Goal: Information Seeking & Learning: Learn about a topic

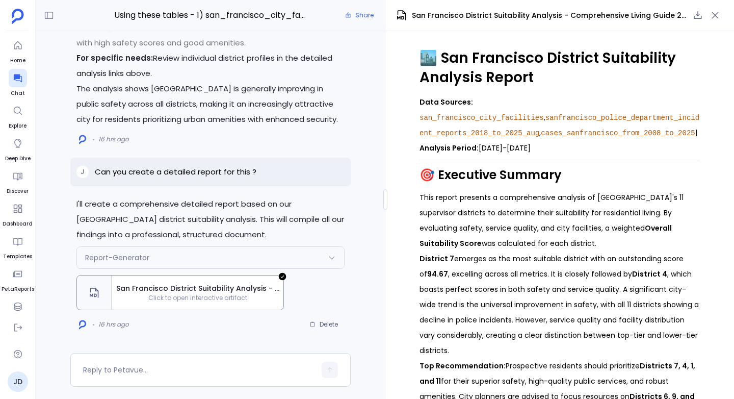
scroll to position [0, 60]
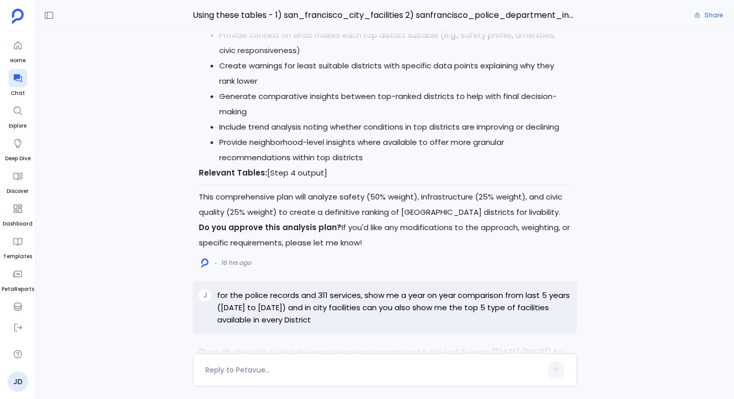
scroll to position [-4252, 0]
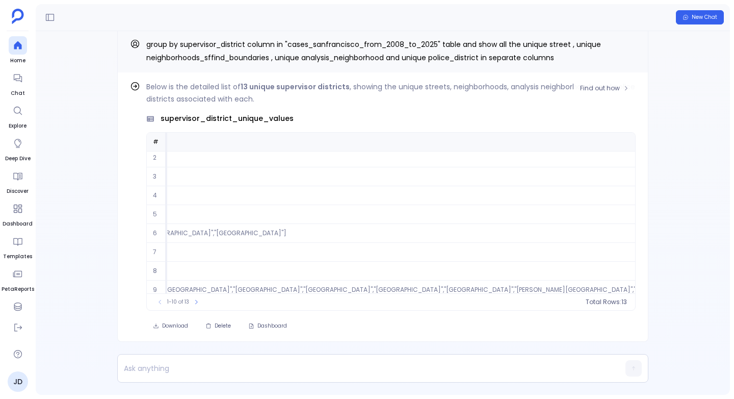
scroll to position [49, 28735]
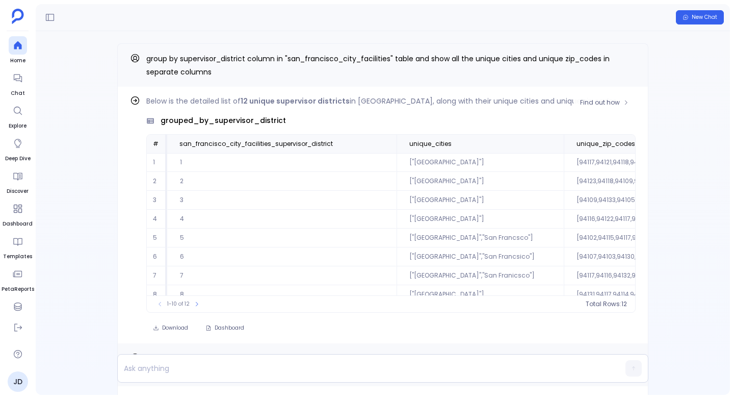
scroll to position [0, 95]
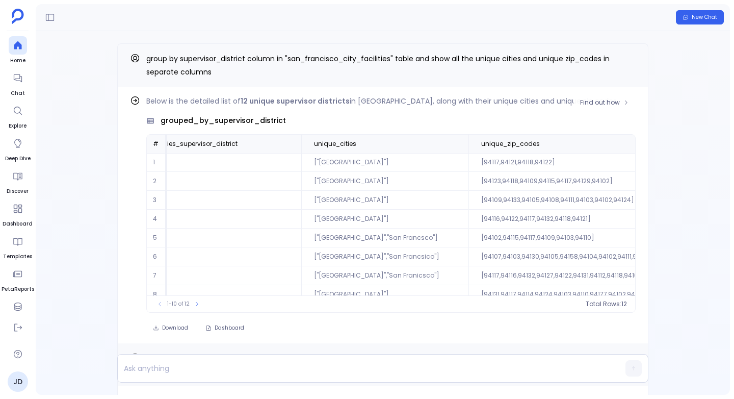
click at [534, 218] on td "[94116,94122,94117,94132,94118,94121]" at bounding box center [576, 219] width 215 height 19
drag, startPoint x: 540, startPoint y: 218, endPoint x: 523, endPoint y: 219, distance: 17.4
click at [523, 219] on td "[94116,94122,94117,94132,94118,94121]" at bounding box center [576, 219] width 215 height 19
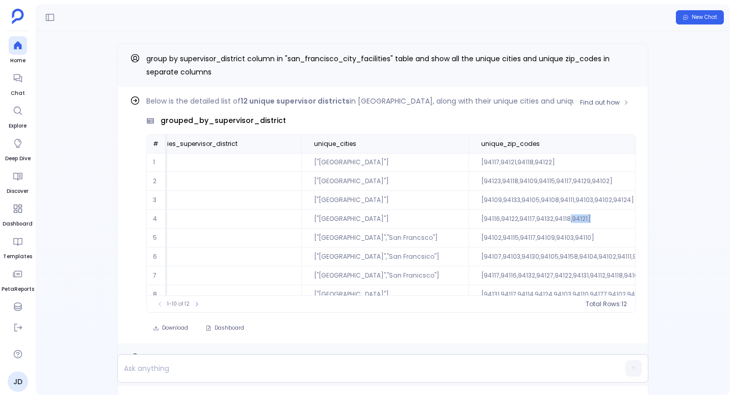
copy td ",94121]"
click at [521, 217] on td "[94116,94122,94117,94132,94118,94121]" at bounding box center [576, 219] width 215 height 19
drag, startPoint x: 522, startPoint y: 218, endPoint x: 508, endPoint y: 219, distance: 14.4
click at [508, 219] on td "[94116,94122,94117,94132,94118,94121]" at bounding box center [576, 219] width 215 height 19
copy td "94118"
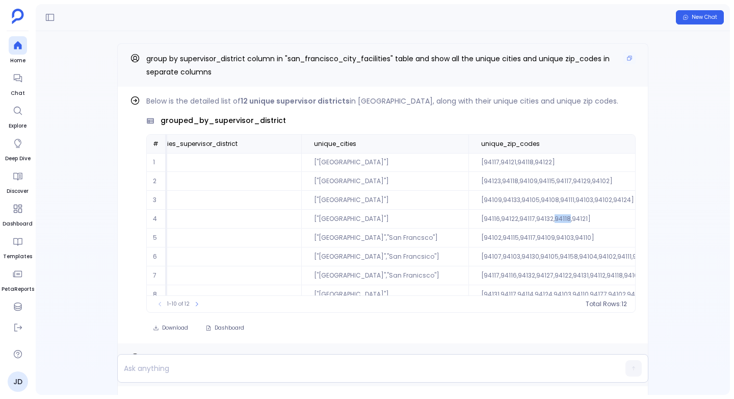
click at [391, 65] on p "group by supervisor_district column in "san_francisco_city_facilities" table an…" at bounding box center [390, 65] width 489 height 27
click at [83, 327] on div "Find out how Below is the detailed list of 13 unique supervisor districts , sho…" at bounding box center [383, 213] width 694 height 364
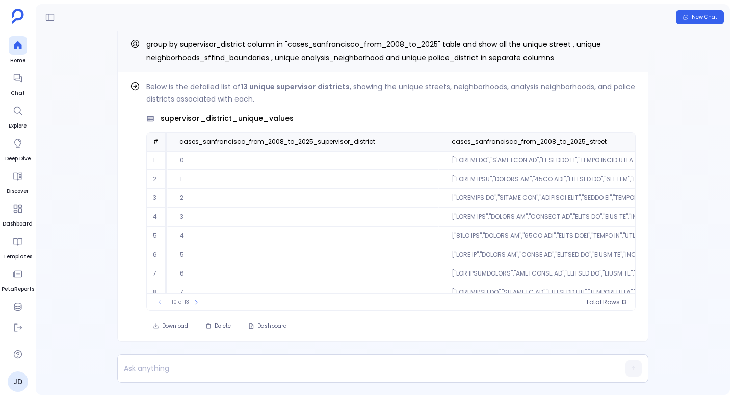
scroll to position [-613, 0]
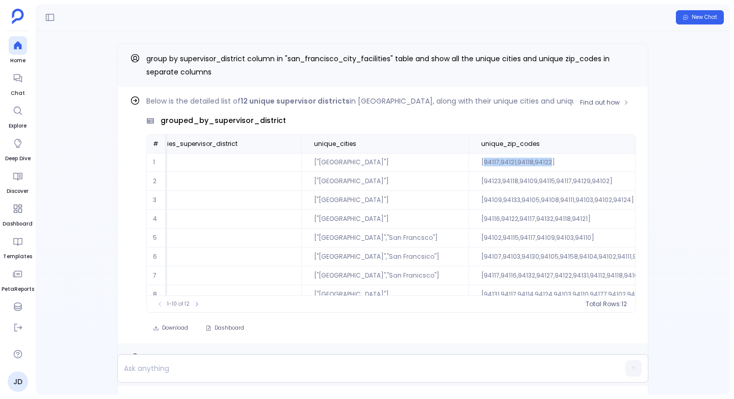
drag, startPoint x: 438, startPoint y: 163, endPoint x: 504, endPoint y: 163, distance: 66.3
click at [504, 163] on td "[94117,94121,94118,94122]" at bounding box center [576, 162] width 215 height 19
copy td "94117,94121,94118,94122"
click at [471, 178] on td "[94123,94118,94109,94115,94117,94129,94102]" at bounding box center [576, 181] width 215 height 19
click at [469, 164] on td "[94117,94121,94118,94122]" at bounding box center [576, 162] width 215 height 19
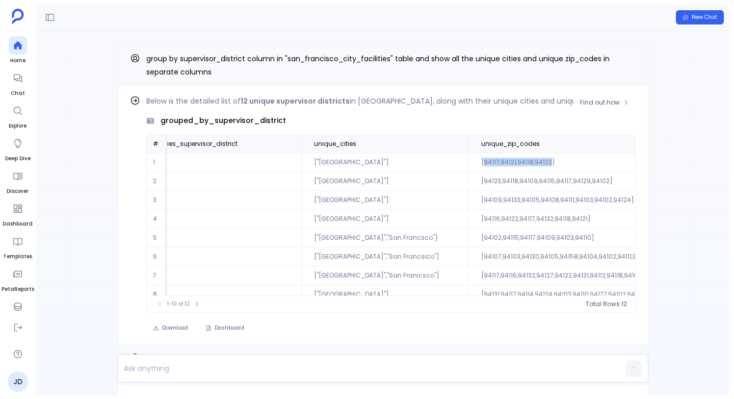
click at [469, 164] on td "[94117,94121,94118,94122]" at bounding box center [576, 162] width 215 height 19
copy td "94117,94121,94118,94122"
click at [97, 89] on div "Find out how Below is the detailed list of 13 unique supervisor districts , sho…" at bounding box center [383, 213] width 694 height 364
click at [554, 201] on td "[94109,94133,94105,94108,94111,94103,94102,94124]" at bounding box center [576, 200] width 215 height 19
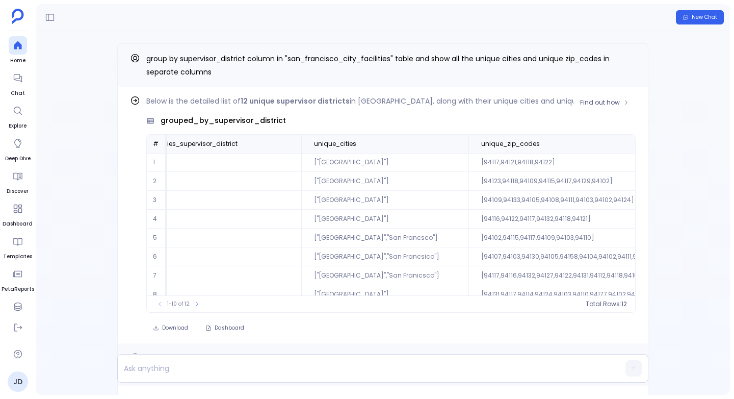
click at [500, 252] on td "[94107,94103,94130,94105,94158,94104,94102,94111,94110,94133]" at bounding box center [576, 256] width 215 height 19
drag, startPoint x: 543, startPoint y: 198, endPoint x: 526, endPoint y: 201, distance: 18.1
click at [526, 201] on td "[94109,94133,94105,94108,94111,94103,94102,94124]" at bounding box center [576, 200] width 215 height 19
copy td "94103"
click at [76, 221] on div "Find out how Below is the detailed list of 13 unique supervisor districts , sho…" at bounding box center [383, 213] width 694 height 364
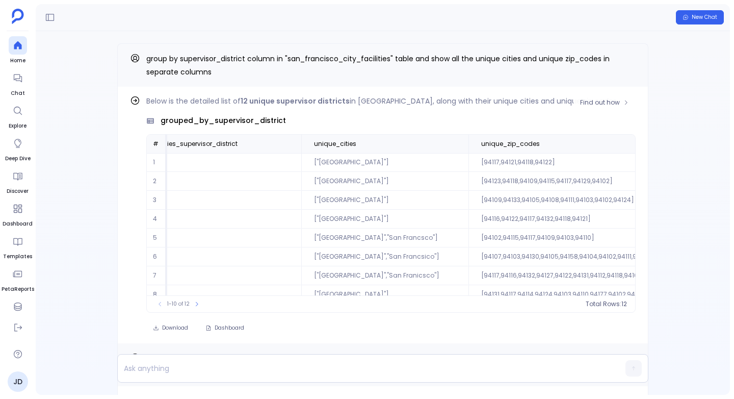
scroll to position [0, 0]
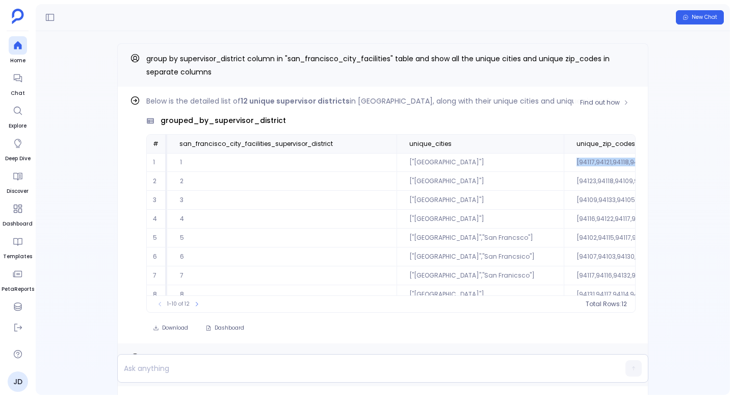
drag, startPoint x: 527, startPoint y: 159, endPoint x: 615, endPoint y: 159, distance: 87.7
click at [615, 159] on td "[94117,94121,94118,94122]" at bounding box center [671, 162] width 215 height 19
click at [615, 158] on td "[94117,94121,94118,94122]" at bounding box center [671, 162] width 215 height 19
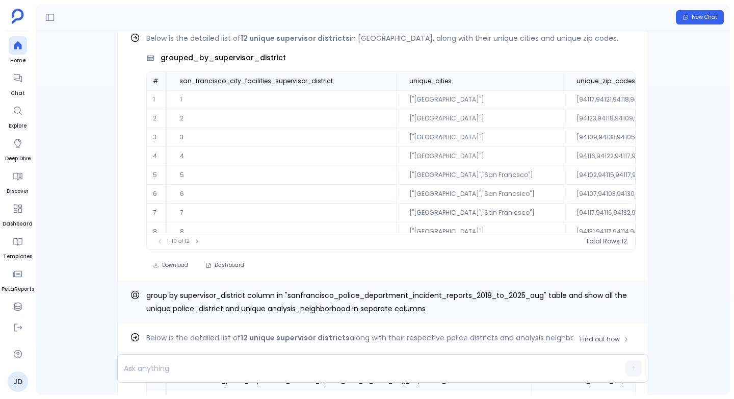
scroll to position [-572, 0]
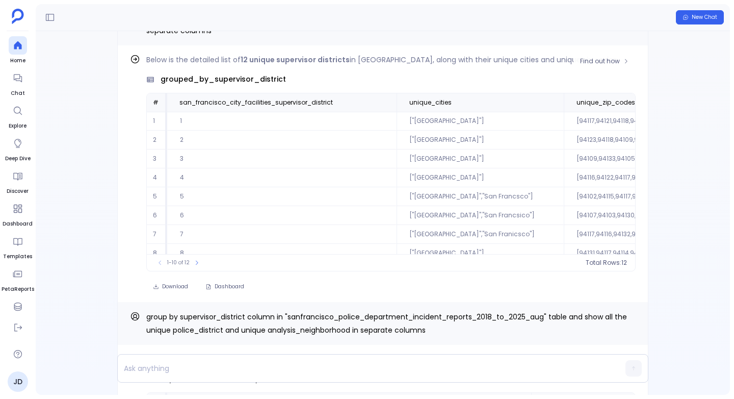
drag, startPoint x: 526, startPoint y: 115, endPoint x: 600, endPoint y: 114, distance: 73.9
click at [601, 114] on td "[94117,94121,94118,94122]" at bounding box center [671, 121] width 215 height 19
drag, startPoint x: 530, startPoint y: 124, endPoint x: 605, endPoint y: 122, distance: 74.5
click at [605, 122] on td "[94117,94121,94118,94122]" at bounding box center [671, 121] width 215 height 19
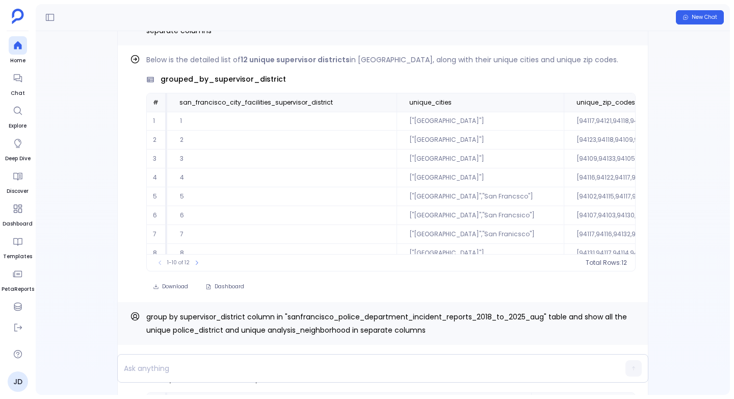
click at [679, 274] on div "Find out how Below is the detailed list of 13 unique supervisor districts , sho…" at bounding box center [383, 213] width 694 height 364
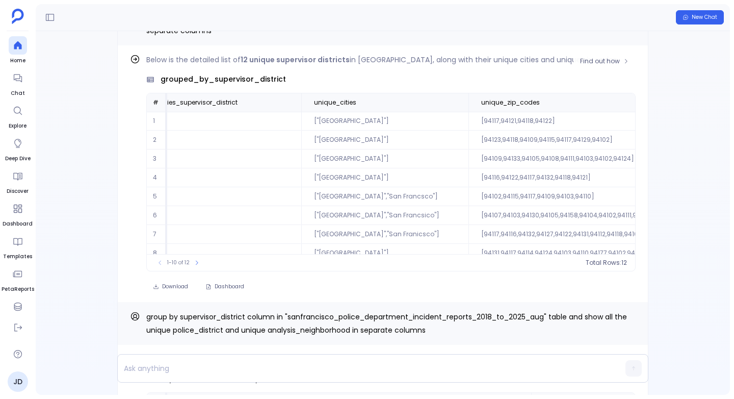
scroll to position [-613, 0]
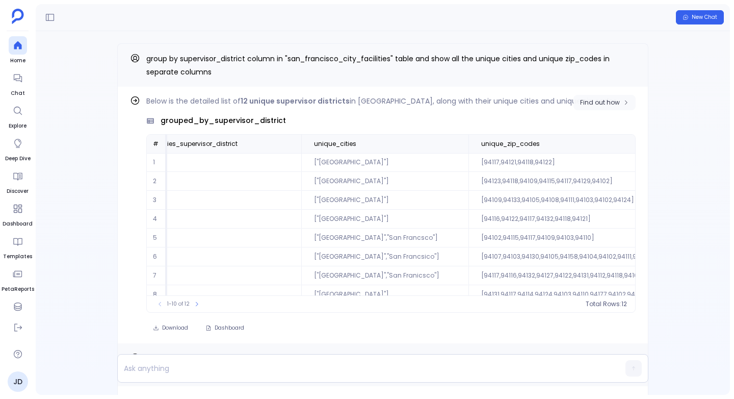
click at [600, 107] on button "Find out how" at bounding box center [605, 102] width 62 height 15
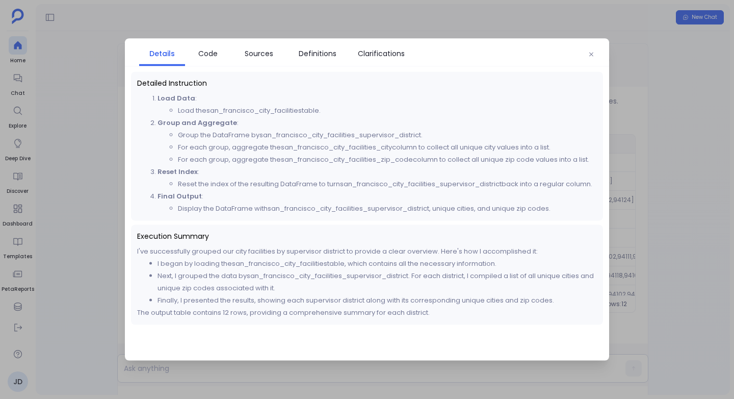
click at [211, 241] on span "Execution Summary" at bounding box center [367, 236] width 460 height 10
click at [266, 51] on span "Sources" at bounding box center [259, 53] width 29 height 11
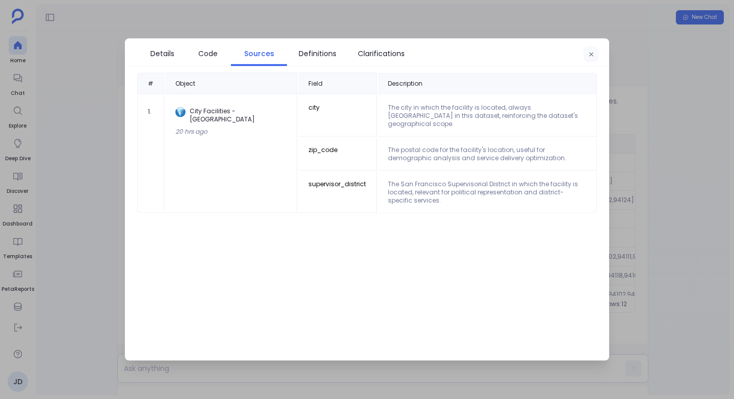
click at [592, 55] on icon "button" at bounding box center [591, 54] width 6 height 6
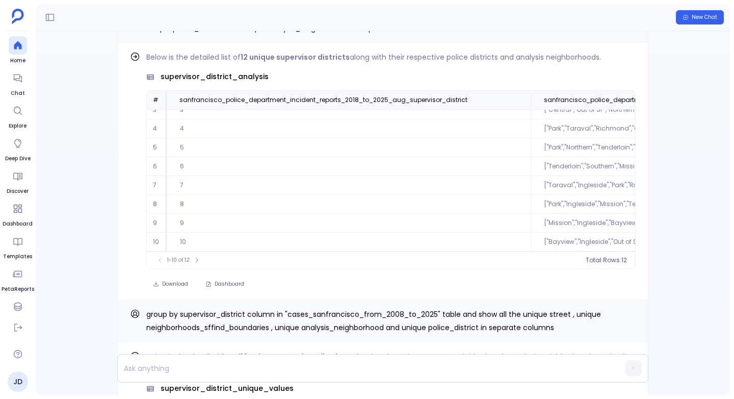
scroll to position [-251, 0]
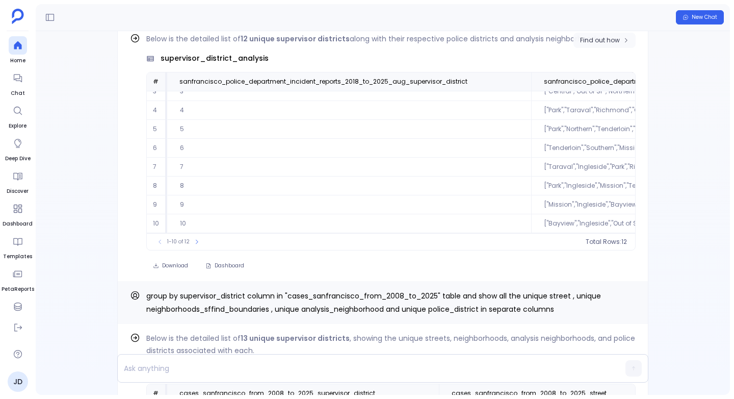
click at [603, 43] on span "Find out how" at bounding box center [600, 40] width 40 height 8
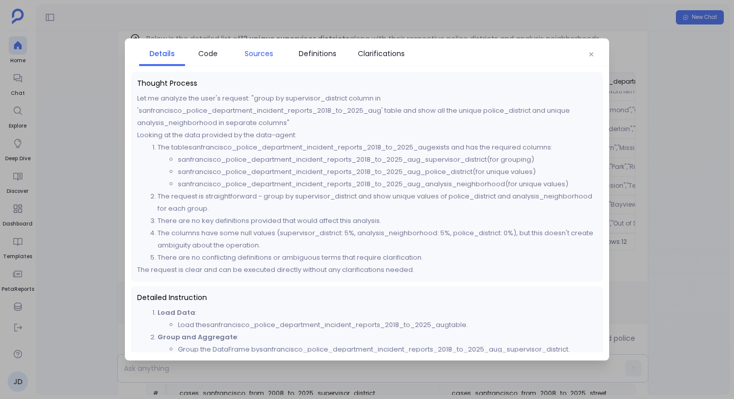
click at [253, 49] on span "Sources" at bounding box center [259, 53] width 29 height 11
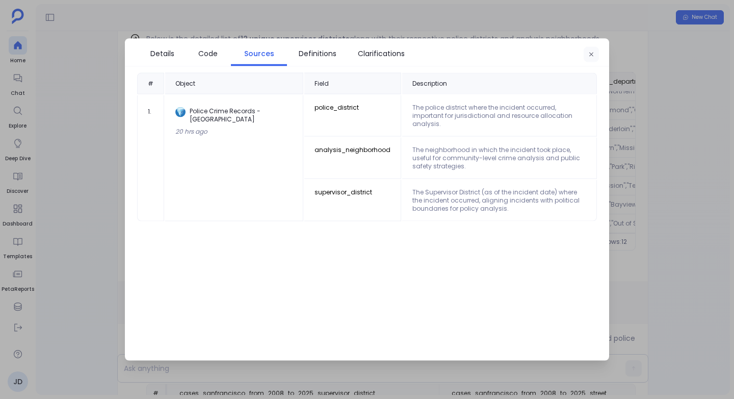
click at [593, 47] on button "button" at bounding box center [591, 54] width 15 height 15
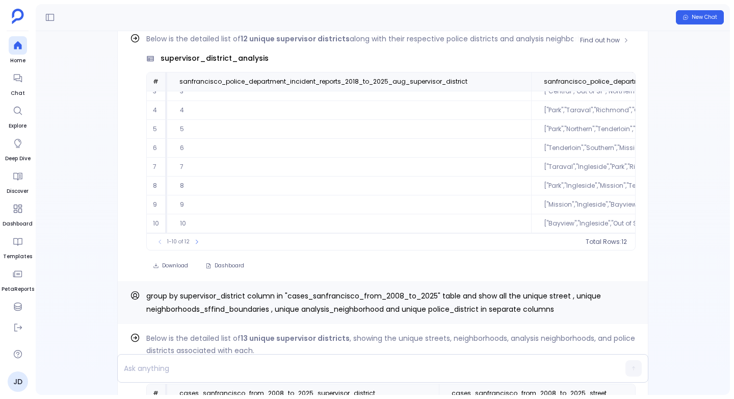
scroll to position [0, 0]
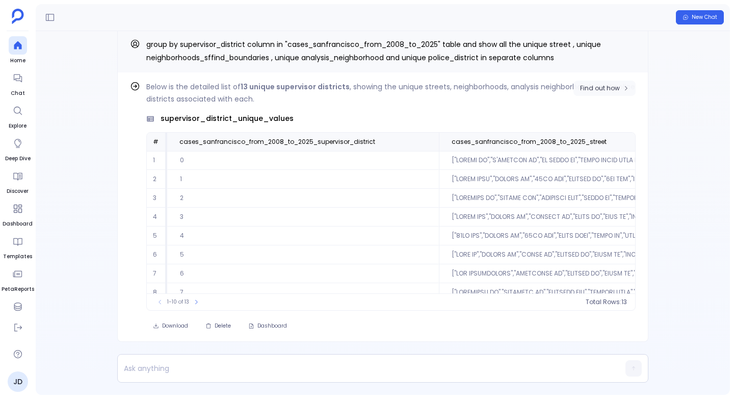
click at [607, 82] on button "Find out how" at bounding box center [605, 88] width 62 height 15
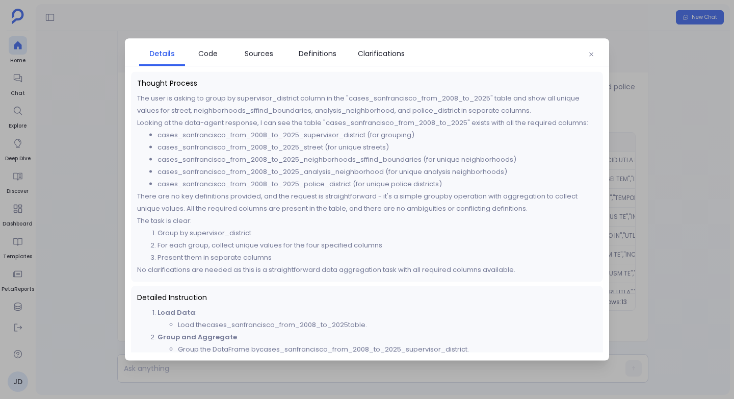
click at [256, 68] on div "Details Code Sources Definitions Clarifications Thought Process The user is ask…" at bounding box center [367, 200] width 484 height 322
click at [264, 50] on span "Sources" at bounding box center [259, 53] width 29 height 11
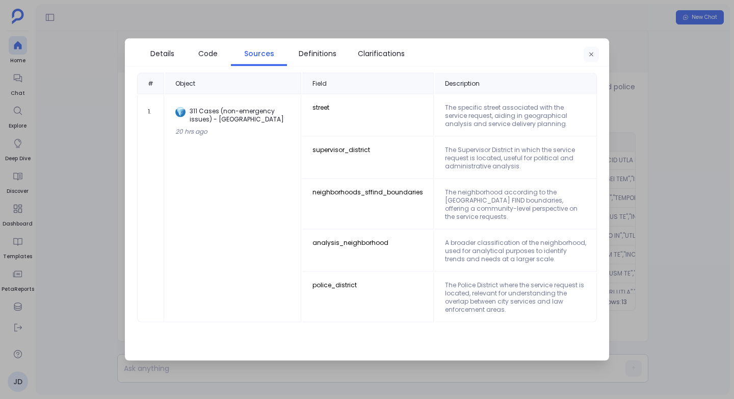
click at [589, 49] on button "button" at bounding box center [591, 54] width 15 height 15
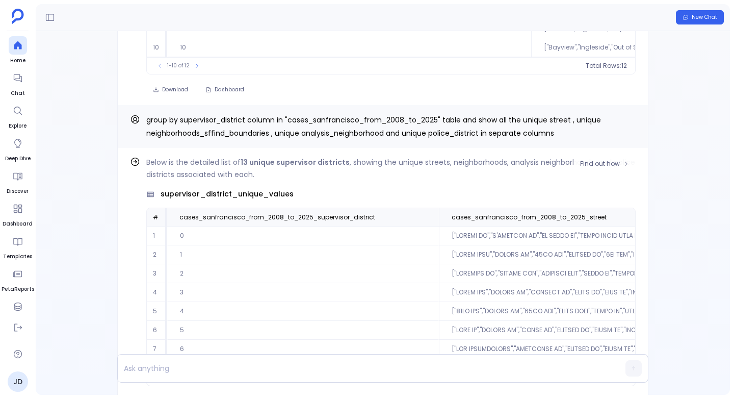
scroll to position [-76, 0]
click at [604, 166] on span "Find out how" at bounding box center [600, 164] width 40 height 8
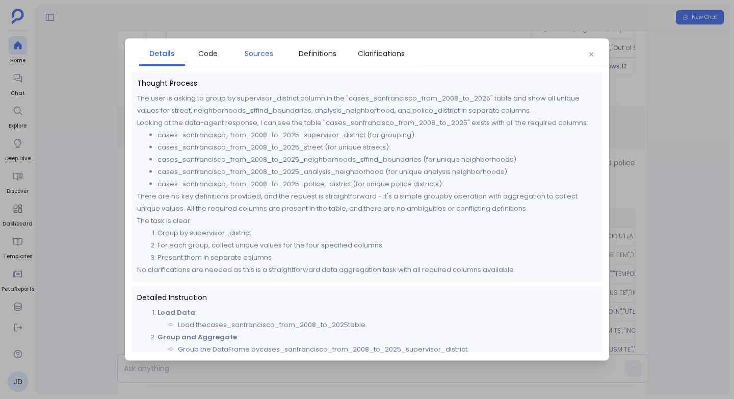
click at [247, 48] on span "Sources" at bounding box center [259, 53] width 29 height 11
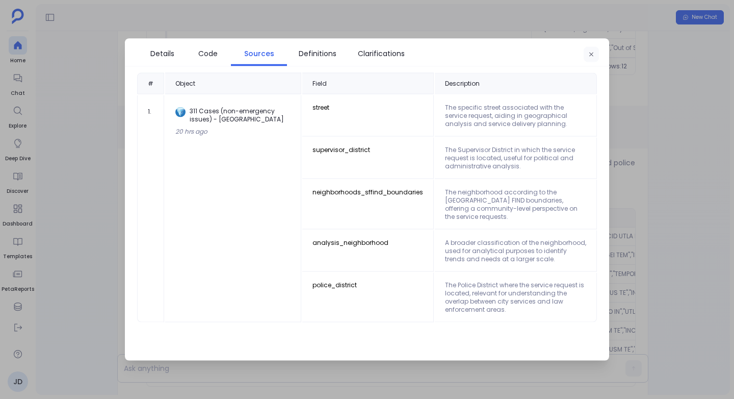
click at [587, 53] on button "button" at bounding box center [591, 54] width 15 height 15
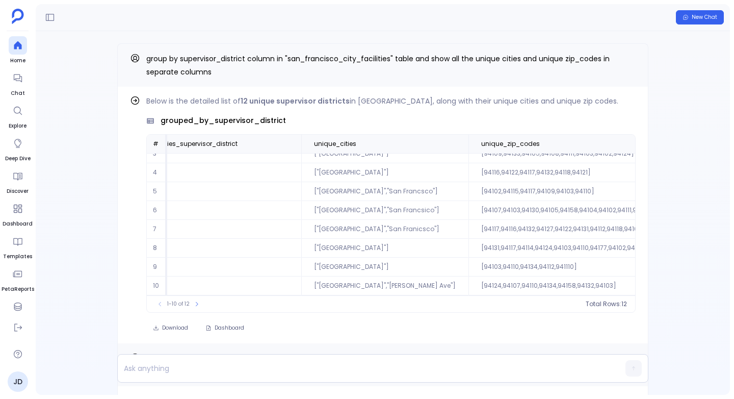
scroll to position [0, 95]
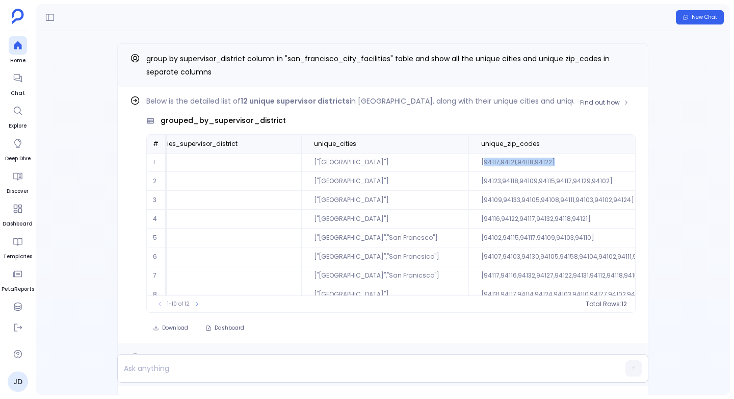
drag, startPoint x: 438, startPoint y: 163, endPoint x: 507, endPoint y: 161, distance: 69.4
click at [507, 161] on td "[94117,94121,94118,94122]" at bounding box center [576, 162] width 215 height 19
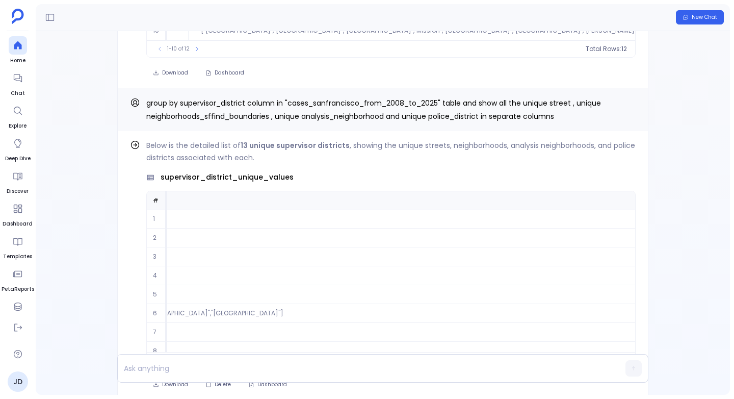
scroll to position [0, 0]
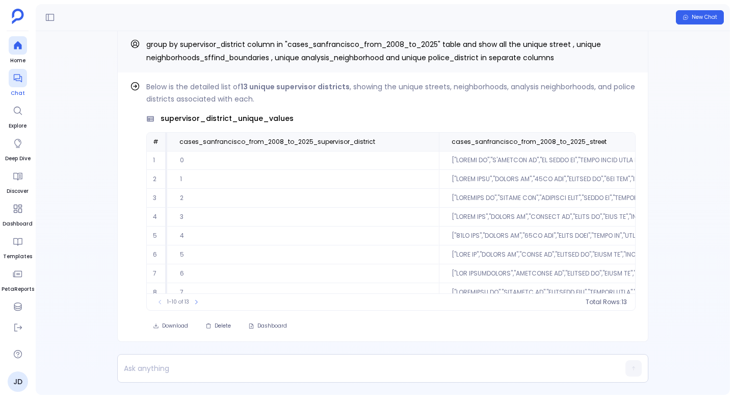
click at [17, 83] on div at bounding box center [18, 78] width 18 height 18
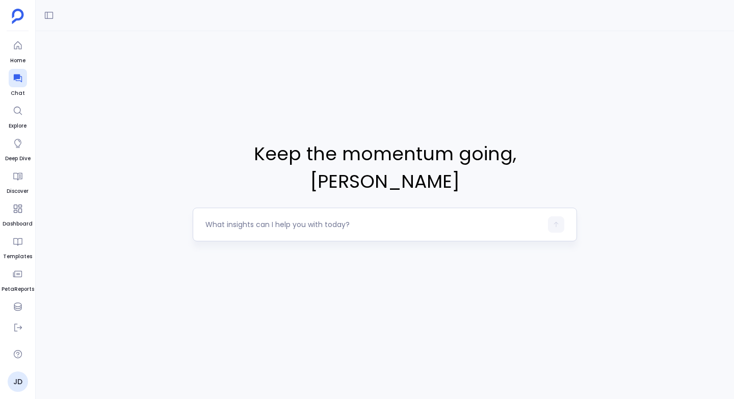
click at [290, 219] on textarea at bounding box center [373, 224] width 336 height 10
type textarea "Understand the data sources and columns available"
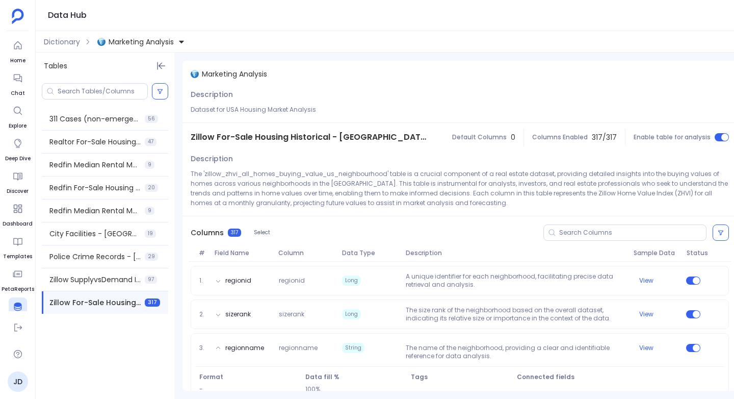
scroll to position [70, 0]
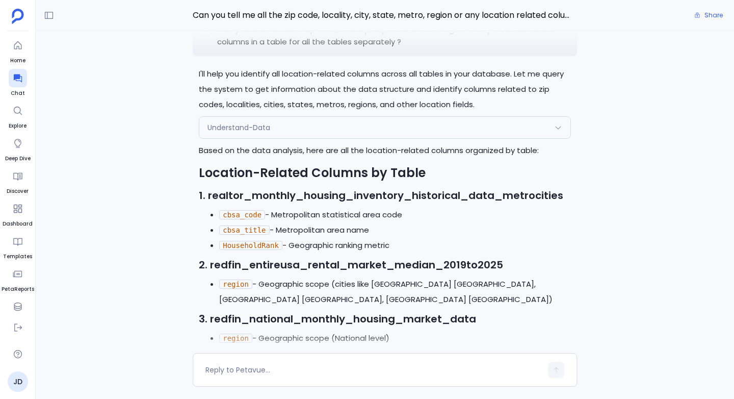
scroll to position [-910, 0]
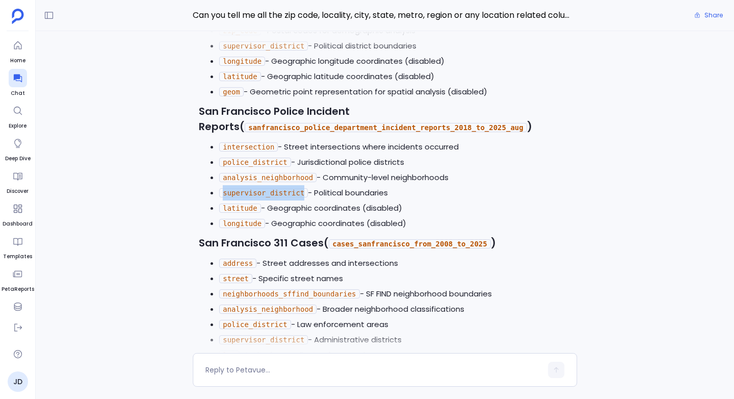
scroll to position [-680, 0]
click at [234, 258] on code "address" at bounding box center [237, 262] width 37 height 9
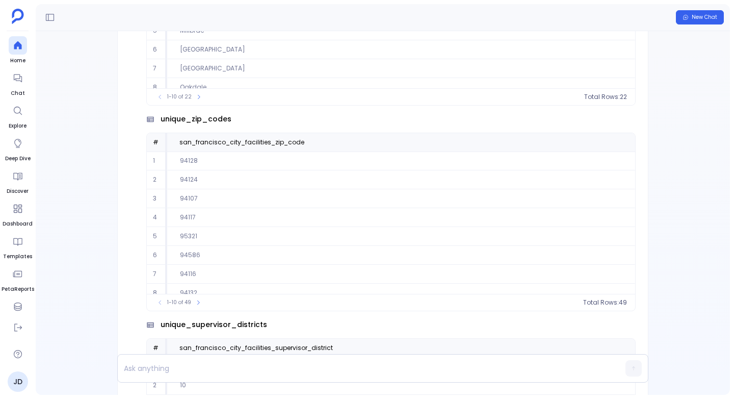
scroll to position [-5500, 0]
click at [189, 228] on td "95321" at bounding box center [401, 237] width 468 height 19
copy td "95321"
click at [235, 228] on td "95321" at bounding box center [401, 237] width 468 height 19
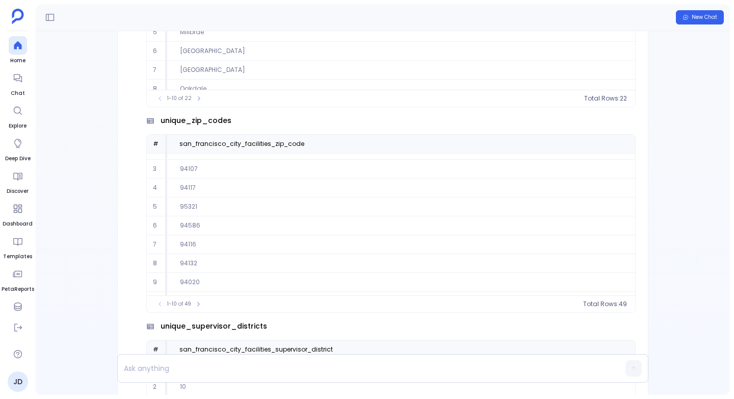
scroll to position [33, 0]
click at [187, 215] on td "94586" at bounding box center [401, 224] width 468 height 19
copy td "94586"
click at [57, 242] on div "Find out how Below is the detailed list of 925 unique CBSA codes and 925 unique…" at bounding box center [383, 213] width 694 height 364
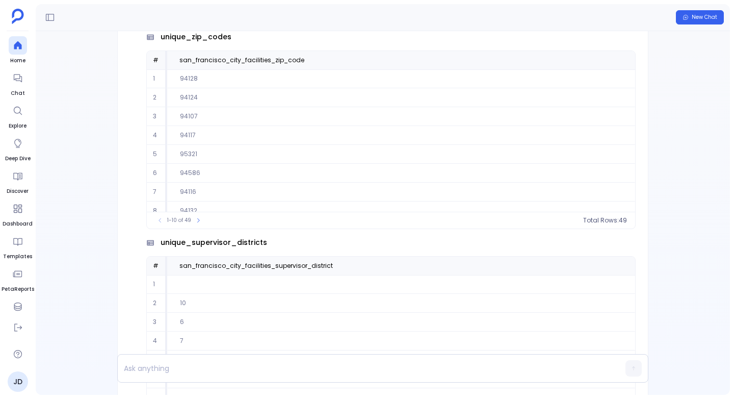
scroll to position [46, 0]
click at [191, 174] on td "94020" at bounding box center [401, 183] width 468 height 19
copy td "94020"
click at [177, 155] on td "94132" at bounding box center [401, 164] width 468 height 19
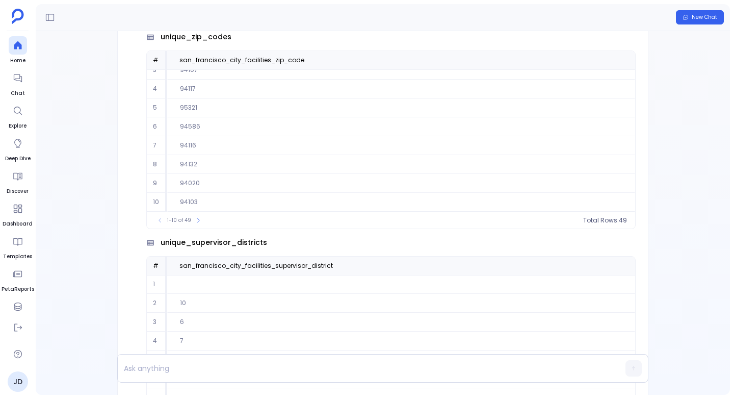
click at [187, 155] on td "94132" at bounding box center [401, 164] width 468 height 19
copy td "94132"
click at [113, 225] on div "Find out how Below is the detailed list of 925 unique CBSA codes and 925 unique…" at bounding box center [383, 213] width 694 height 364
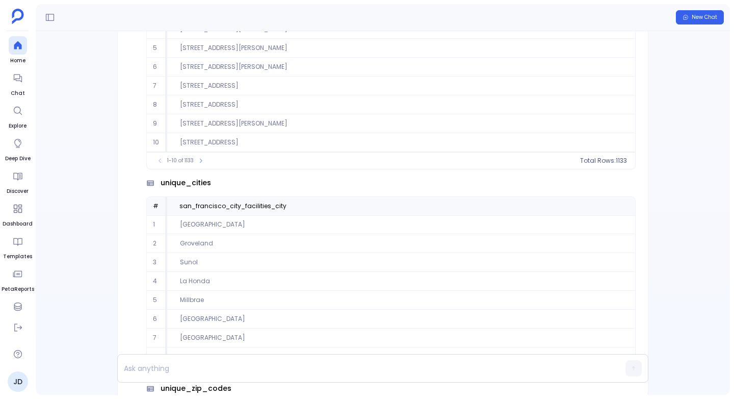
scroll to position [-5771, 0]
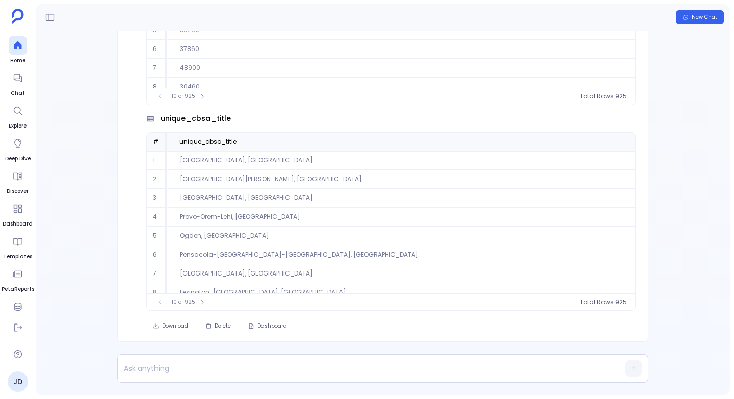
scroll to position [46, 0]
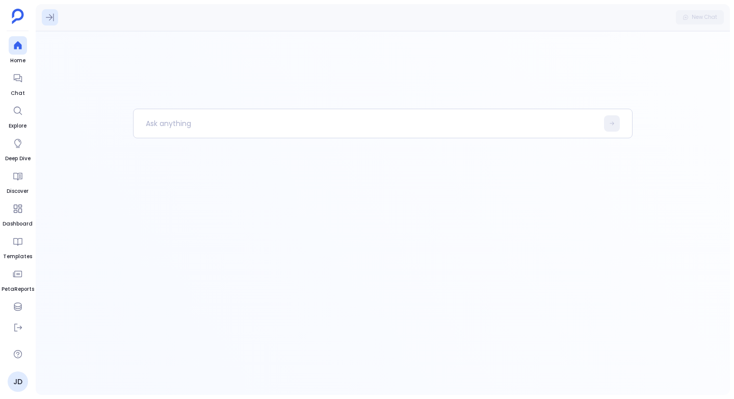
click at [49, 14] on icon at bounding box center [50, 17] width 10 height 10
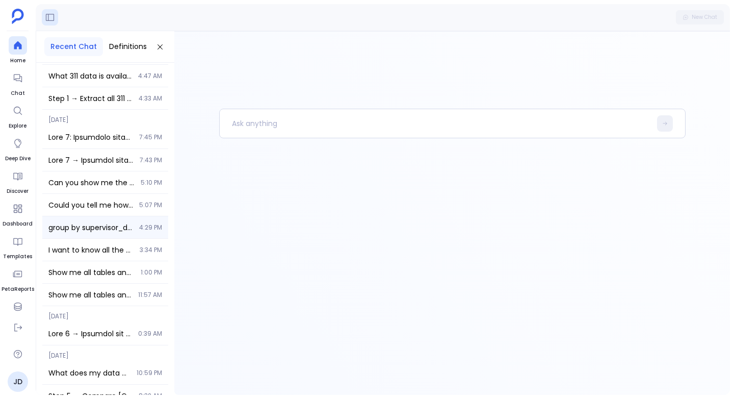
scroll to position [62, 0]
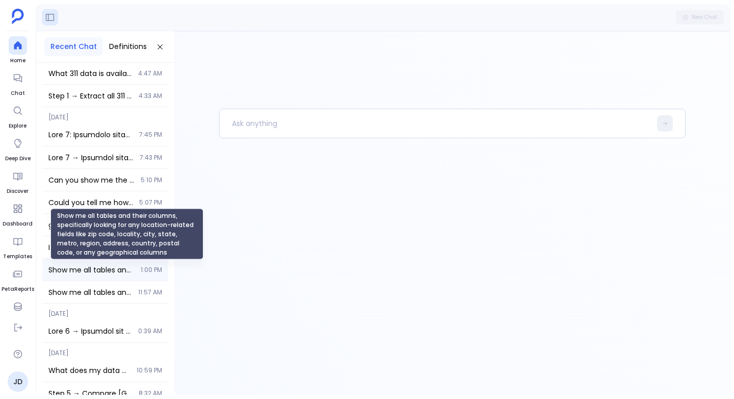
click at [80, 271] on span "Show me all tables and their columns, specifically looking for any location-rel…" at bounding box center [91, 270] width 86 height 10
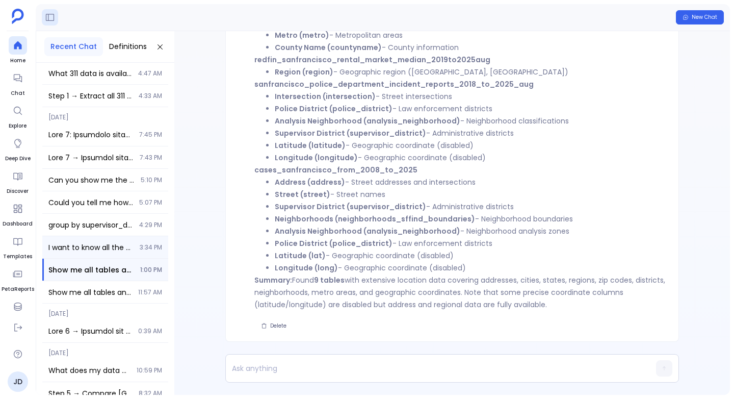
click at [91, 239] on div "I want to know all the uniques values in these columns - cbsa_code, cbsa_title …" at bounding box center [105, 247] width 126 height 22
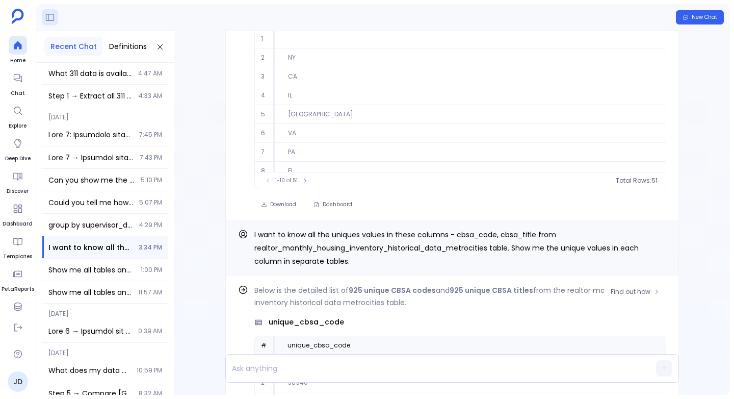
scroll to position [-410, 0]
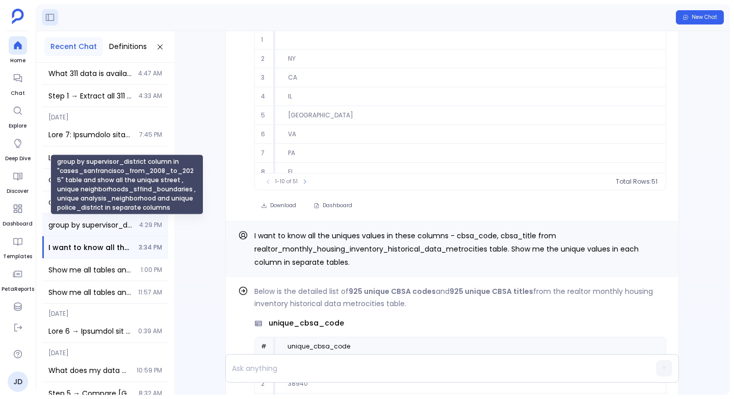
click at [70, 223] on span "group by supervisor_district column in "cases_sanfrancisco_from_2008_to_2025" t…" at bounding box center [90, 225] width 85 height 10
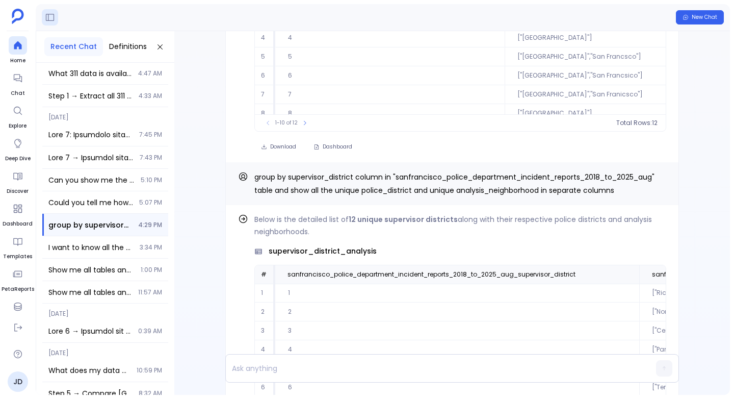
scroll to position [-651, 0]
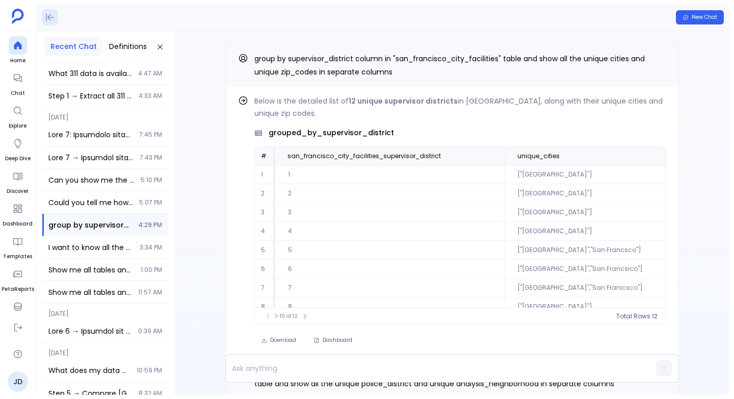
click at [50, 16] on icon at bounding box center [50, 17] width 10 height 10
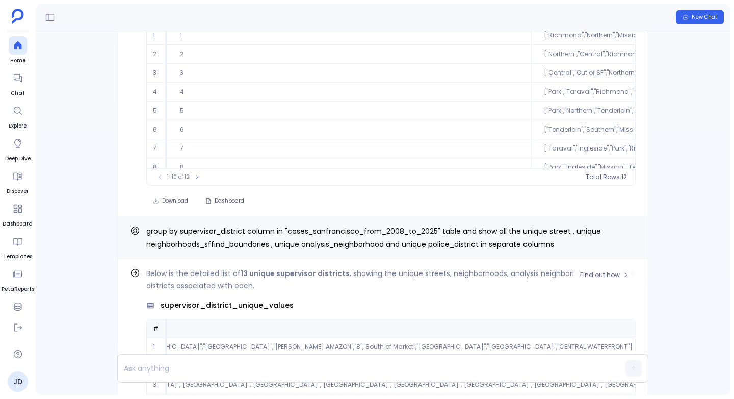
scroll to position [-613, 0]
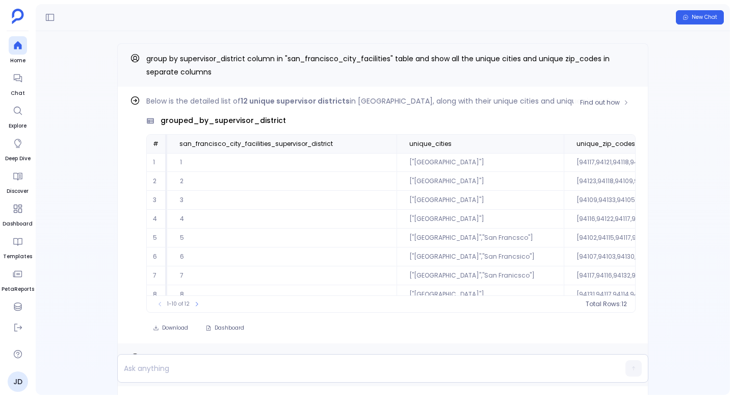
drag, startPoint x: 584, startPoint y: 161, endPoint x: 615, endPoint y: 161, distance: 31.1
click at [615, 161] on td "[94117,94121,94118,94122]" at bounding box center [671, 162] width 215 height 19
drag, startPoint x: 580, startPoint y: 162, endPoint x: 603, endPoint y: 162, distance: 23.5
click at [603, 162] on td "[94117,94121,94118,94122]" at bounding box center [671, 162] width 215 height 19
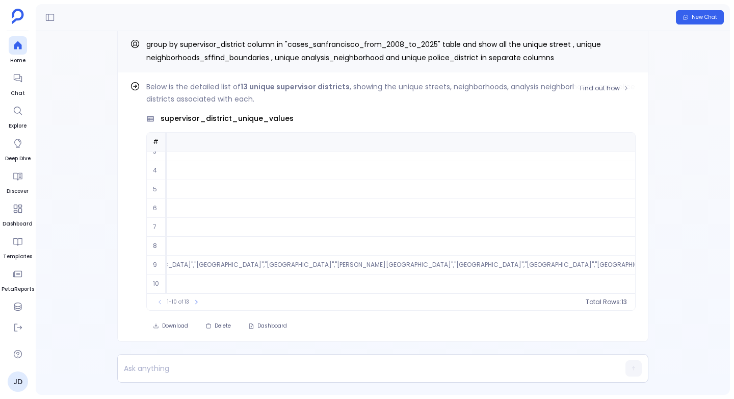
scroll to position [49, 28921]
